Goal: Task Accomplishment & Management: Manage account settings

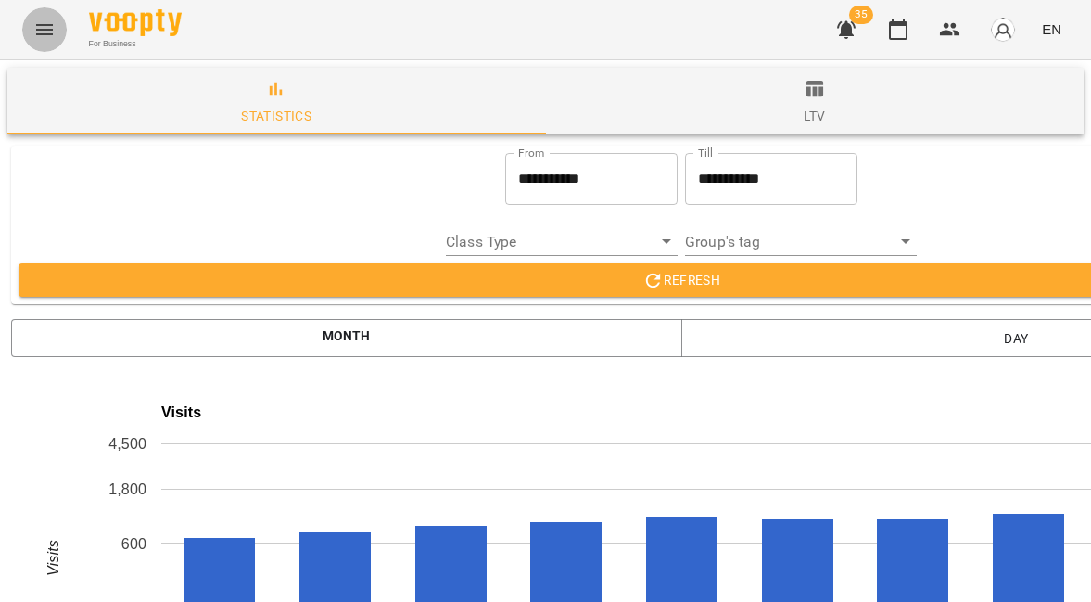
click at [30, 23] on button "Menu" at bounding box center [44, 29] width 45 height 45
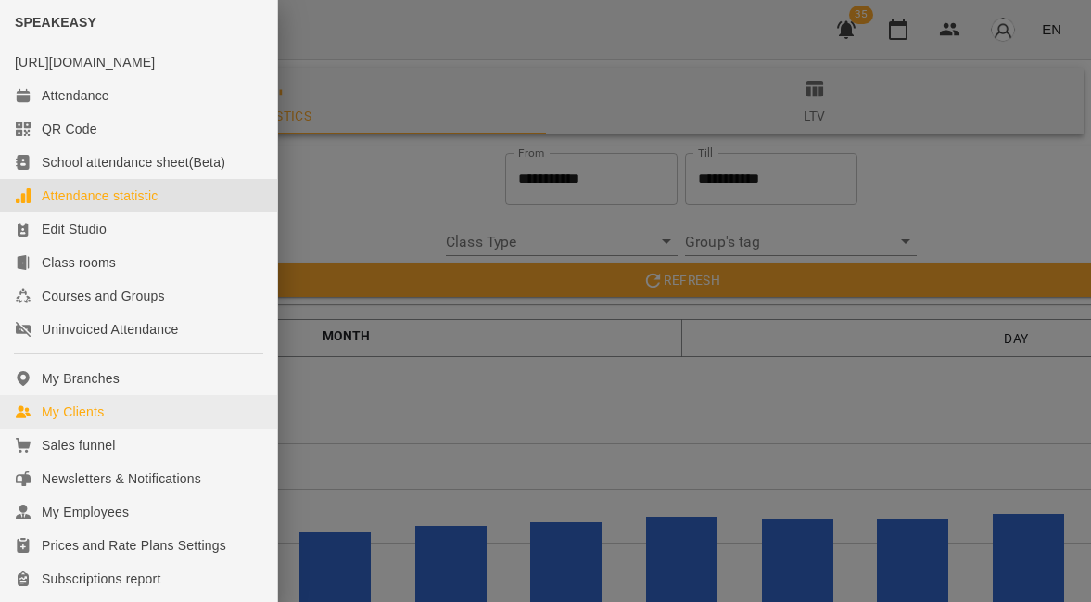
click at [108, 428] on link "My Clients" at bounding box center [138, 411] width 277 height 33
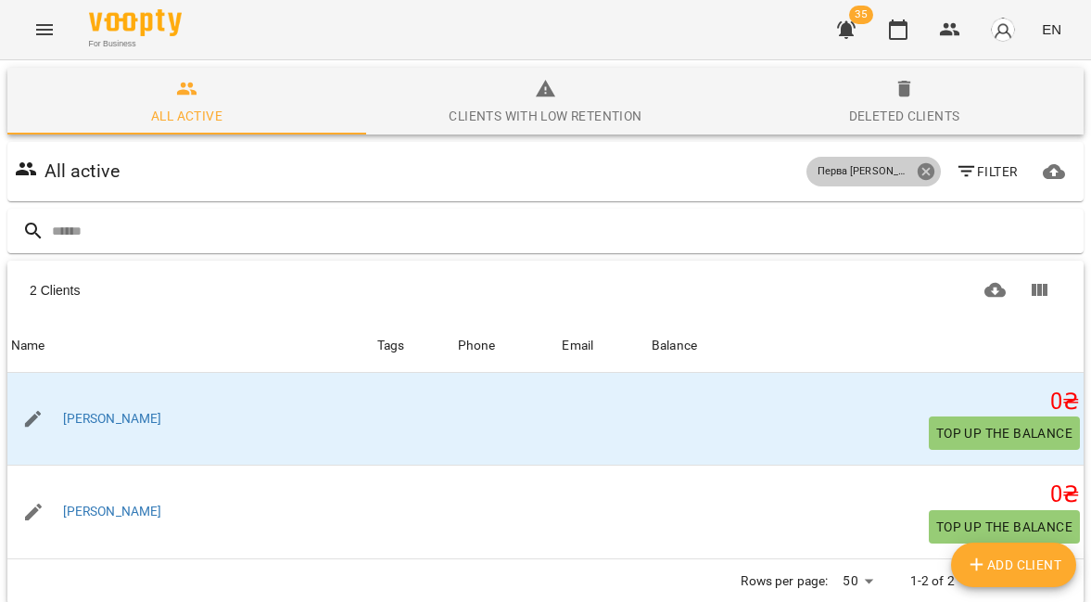
click at [927, 170] on icon at bounding box center [926, 171] width 20 height 20
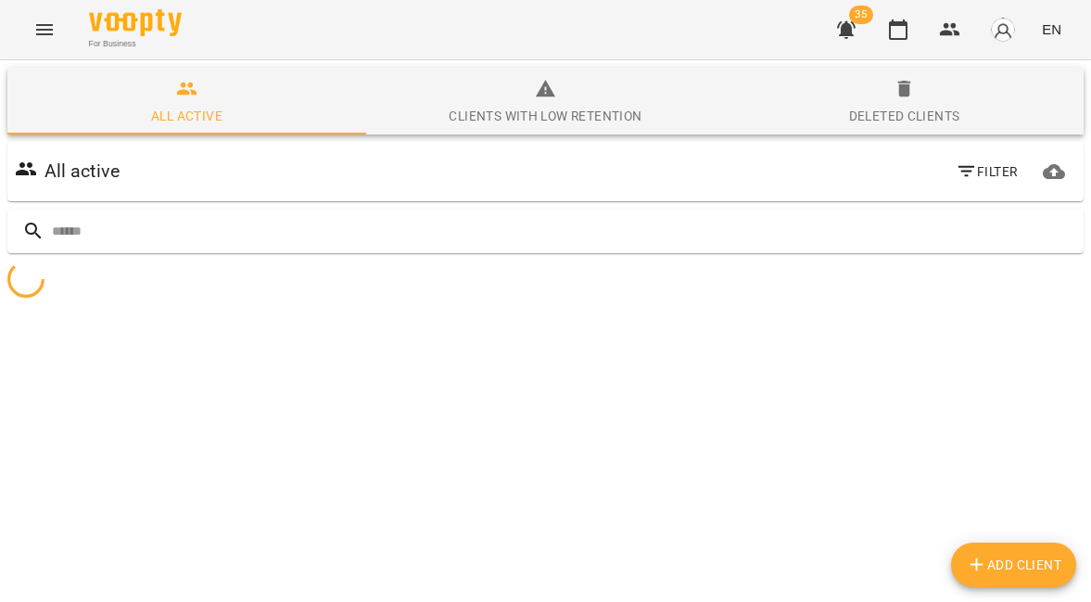
click at [990, 170] on span "Filter" at bounding box center [987, 171] width 62 height 22
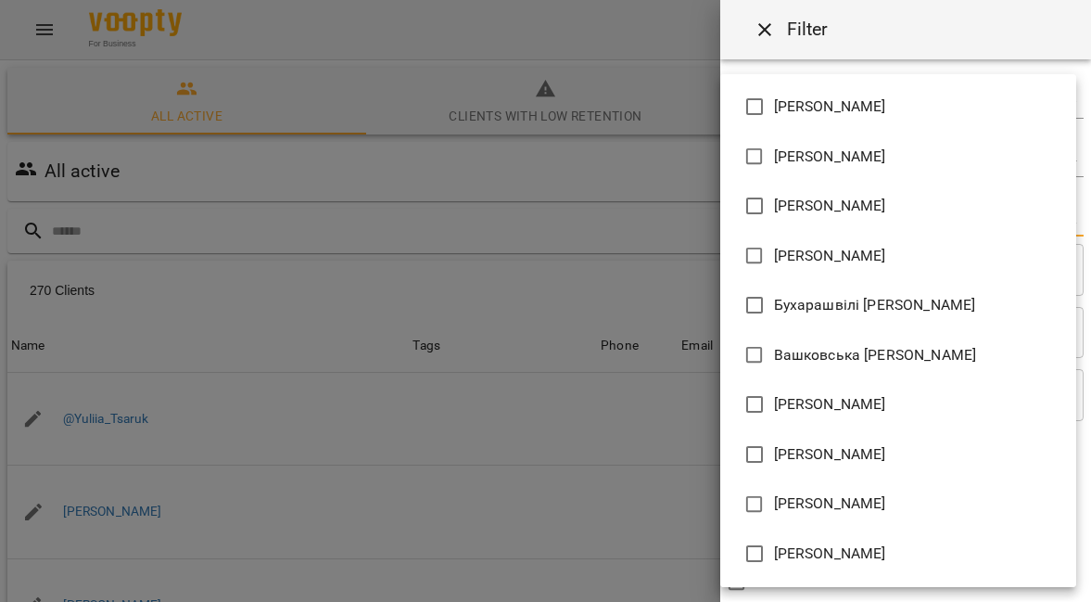
click at [793, 215] on body "For Business 35 EN All active Clients with low retention Deleted clients All ac…" at bounding box center [545, 482] width 1091 height 965
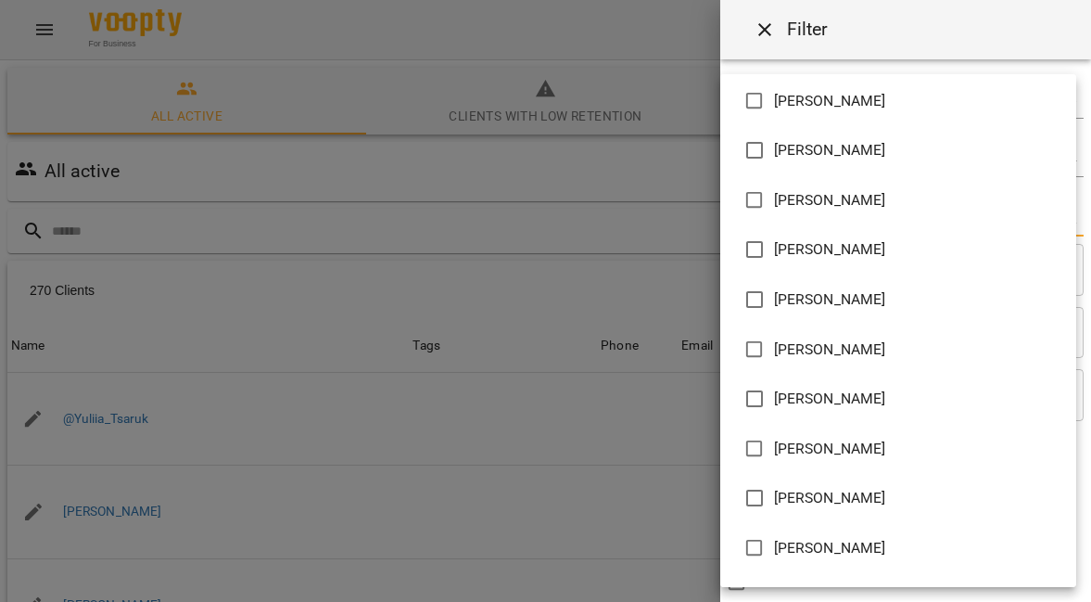
scroll to position [600, 0]
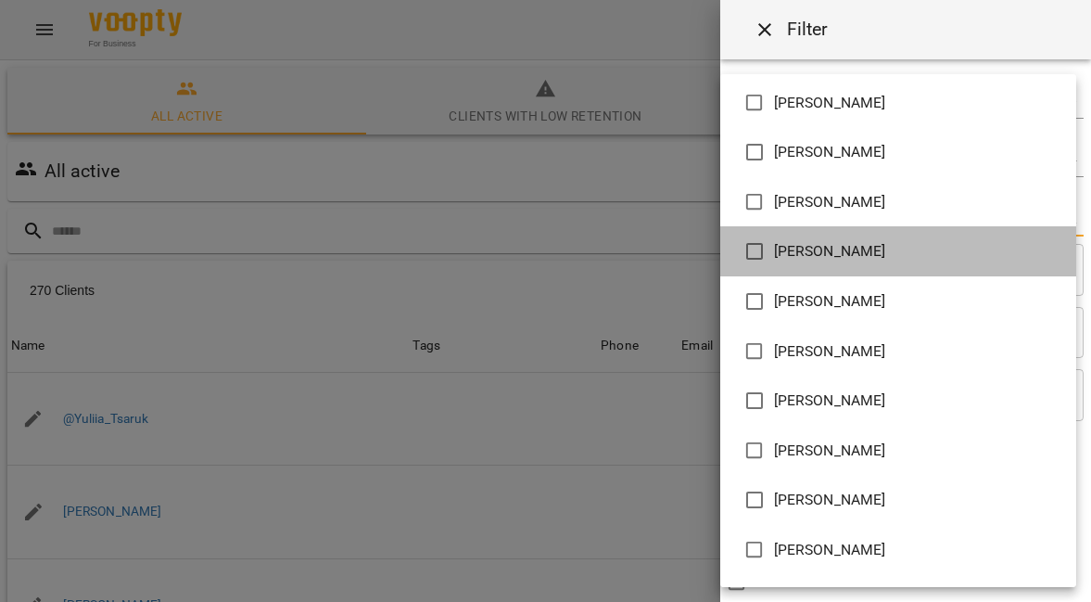
click at [819, 254] on span "[PERSON_NAME] [PERSON_NAME]" at bounding box center [830, 251] width 112 height 22
type input "**********"
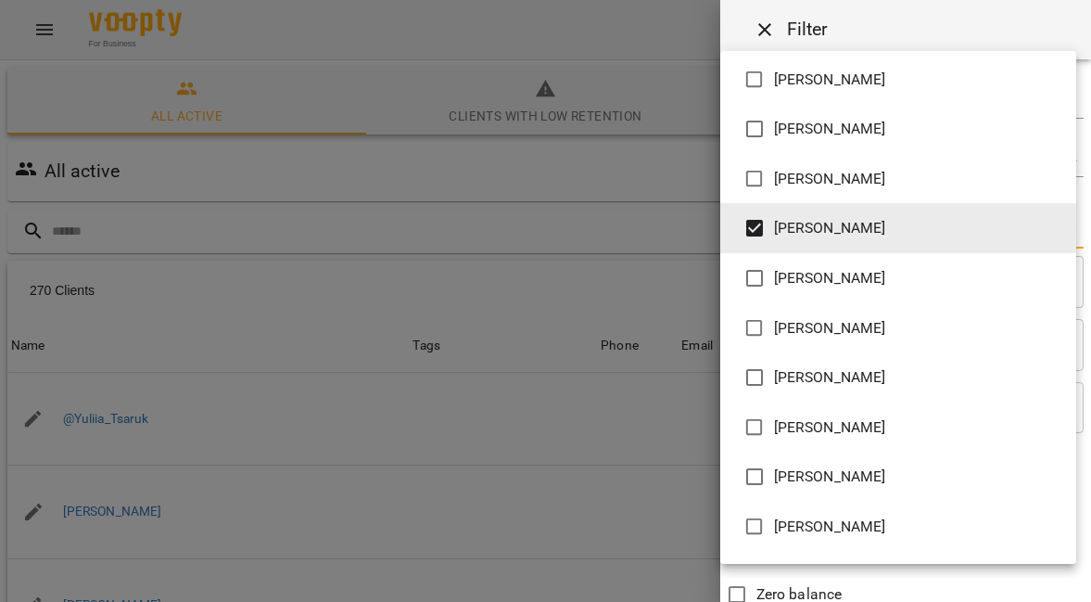
click at [542, 255] on div at bounding box center [545, 301] width 1091 height 602
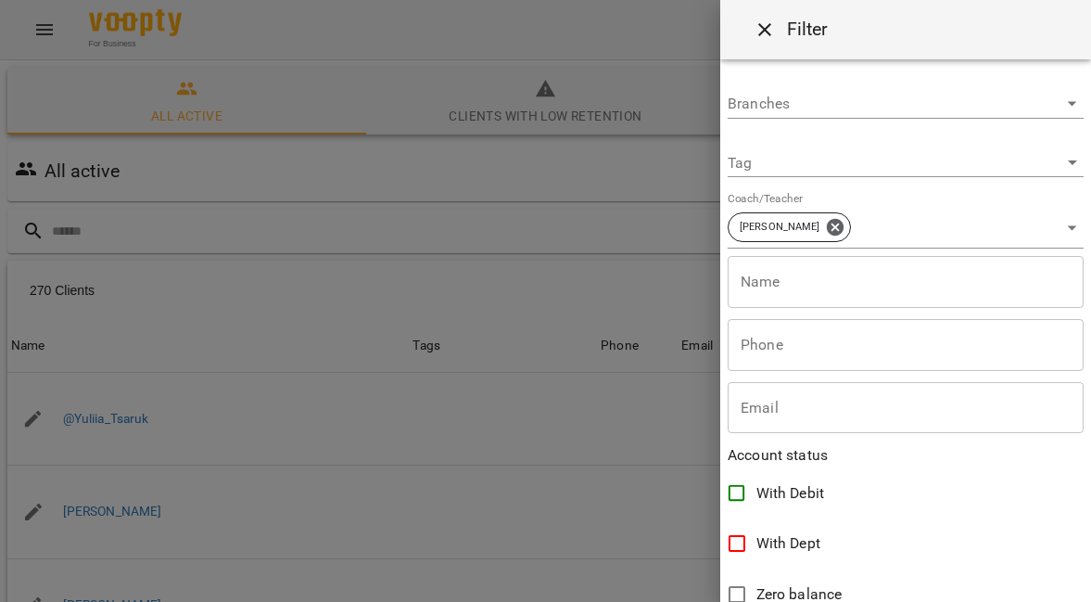
click at [485, 255] on div at bounding box center [545, 301] width 1091 height 602
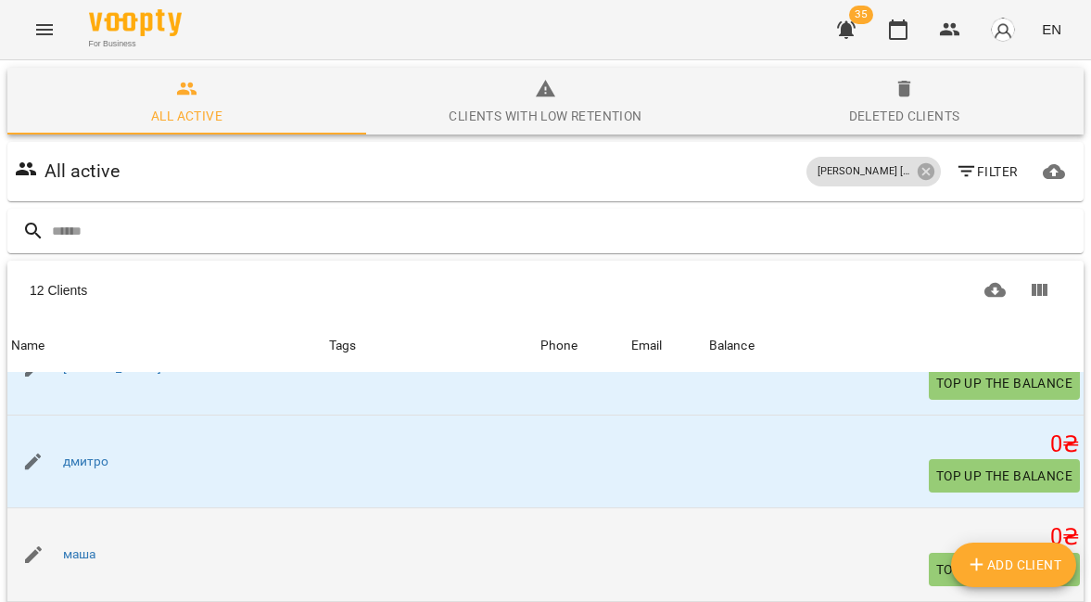
scroll to position [702, 0]
click at [91, 546] on link "маша" at bounding box center [79, 555] width 33 height 19
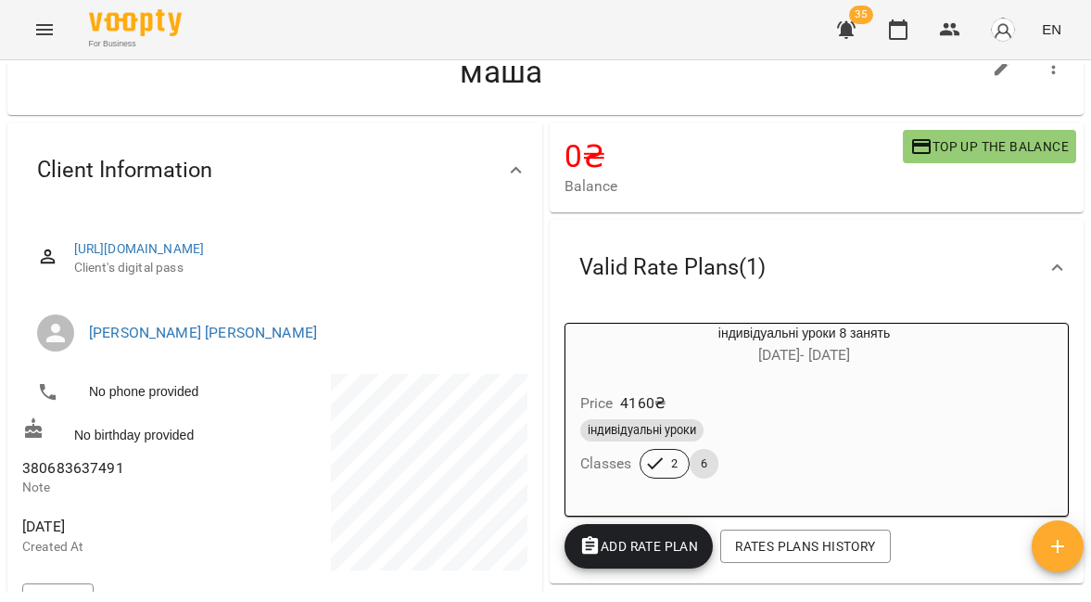
scroll to position [67, 0]
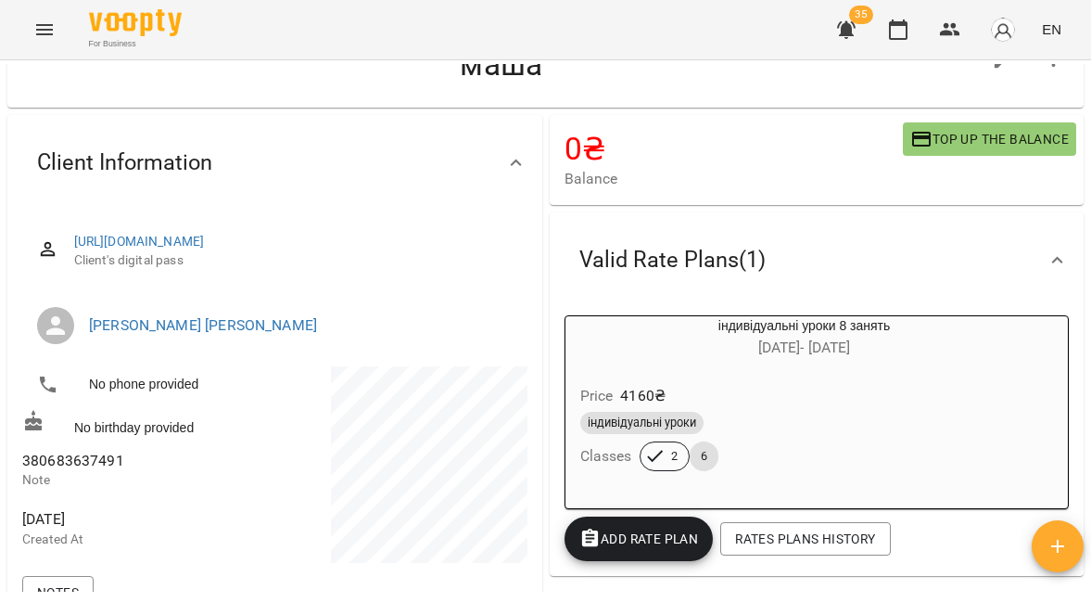
click at [56, 469] on span "380683637491" at bounding box center [73, 461] width 102 height 18
click at [261, 440] on div "No birthday provided" at bounding box center [147, 423] width 256 height 34
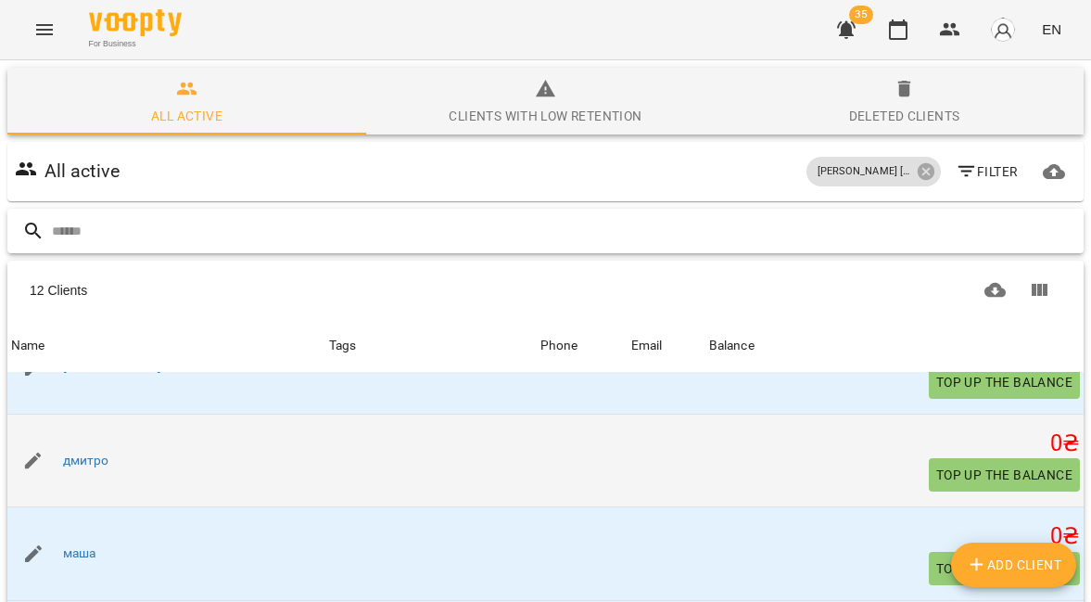
scroll to position [702, 0]
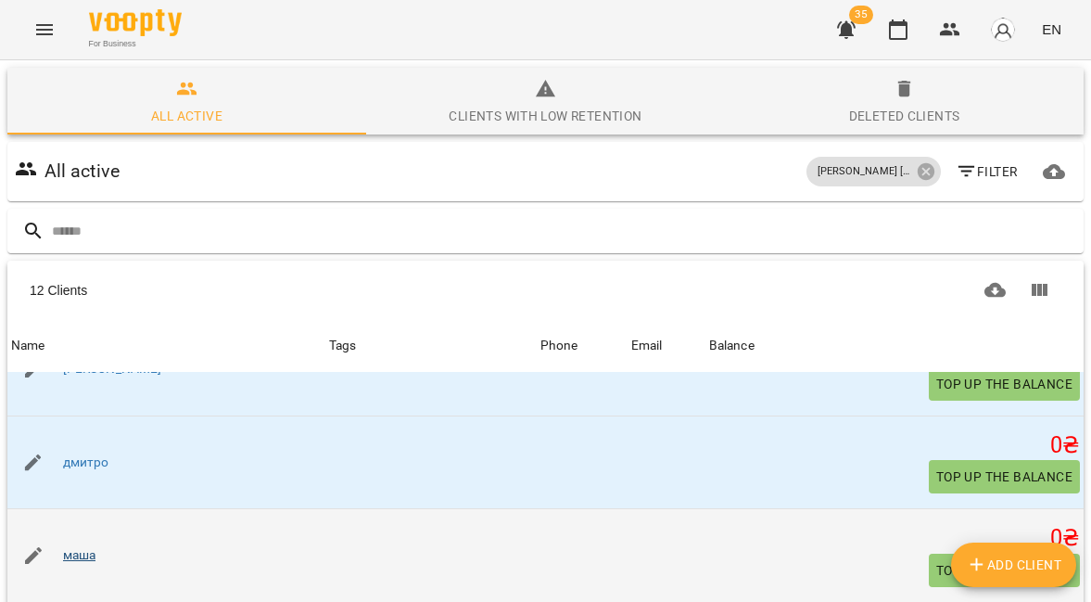
click at [80, 549] on link "маша" at bounding box center [79, 555] width 33 height 19
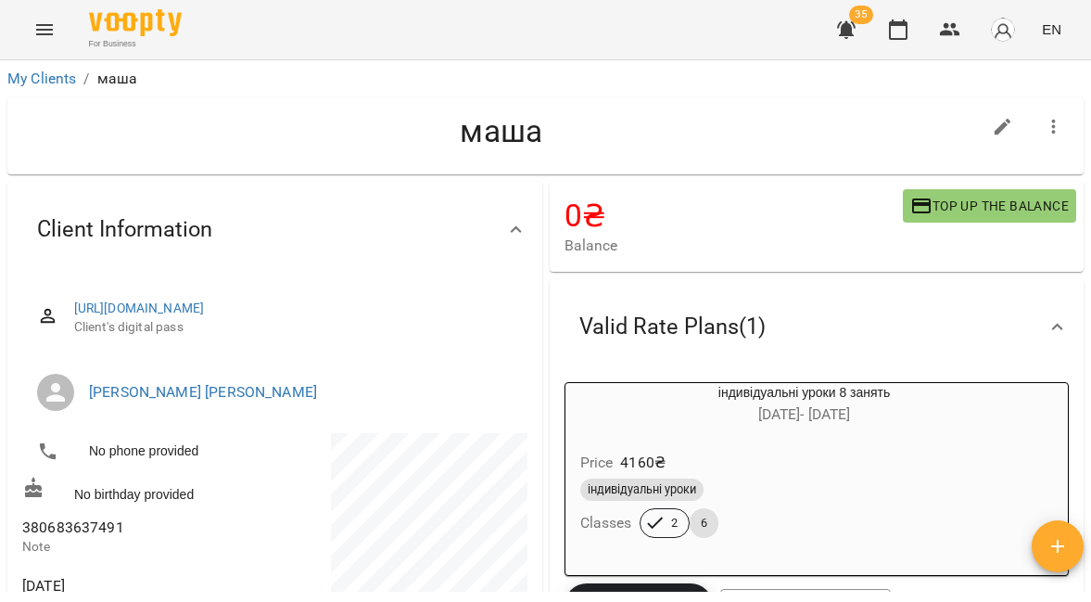
click at [83, 536] on span "380683637491" at bounding box center [73, 527] width 102 height 18
copy span "380683637491"
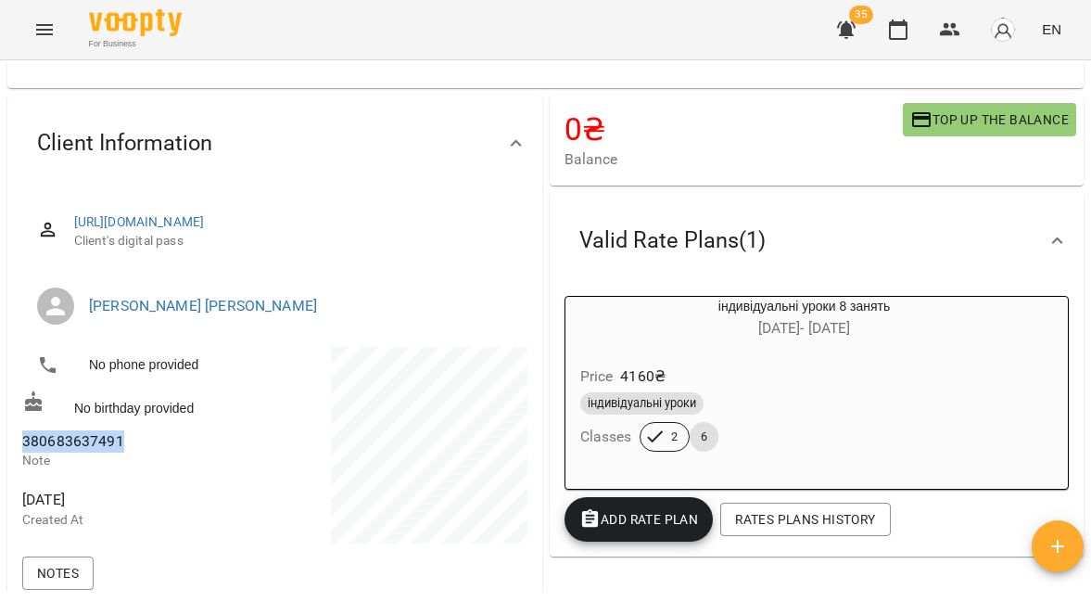
scroll to position [116, 0]
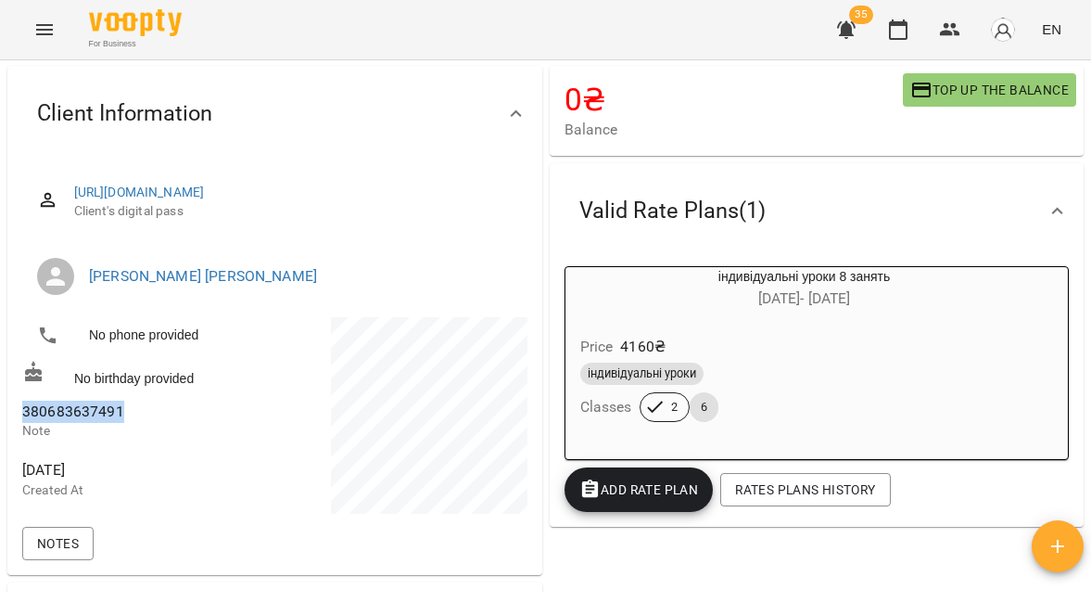
copy span "380683637491"
